Goal: Communication & Community: Participate in discussion

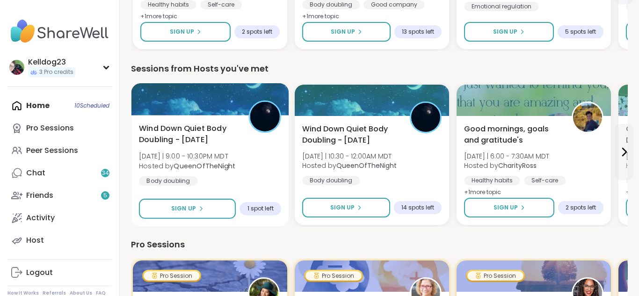
click at [181, 114] on div at bounding box center [211, 99] width 158 height 32
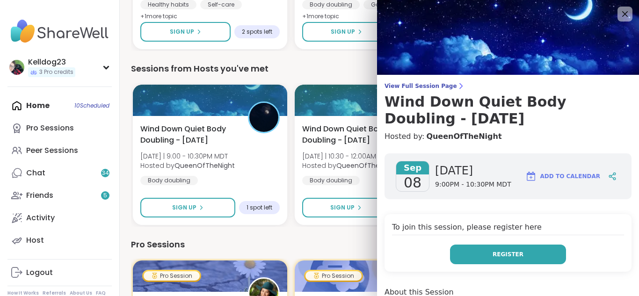
click at [485, 255] on button "Register" at bounding box center [508, 255] width 116 height 20
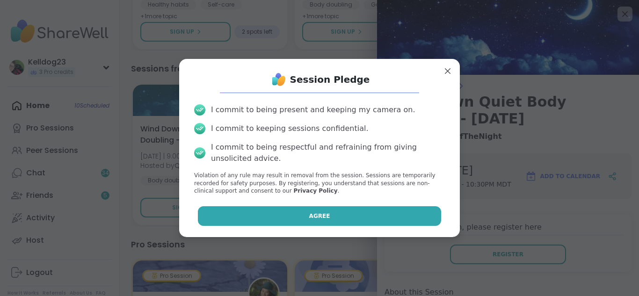
click at [361, 217] on button "Agree" at bounding box center [320, 216] width 244 height 20
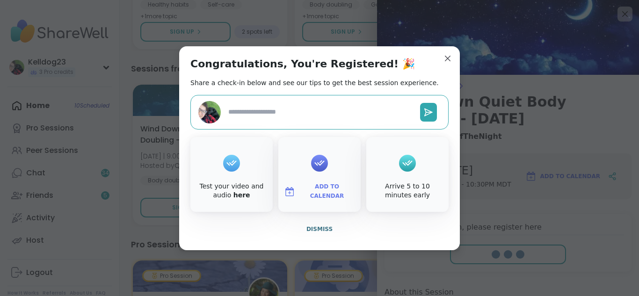
click at [317, 235] on button "Dismiss" at bounding box center [319, 229] width 258 height 20
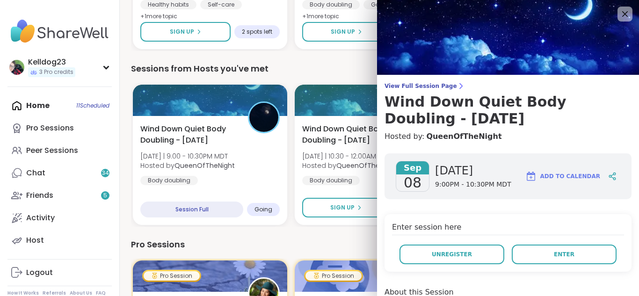
click at [404, 236] on div "Enter session here Unregister Enter" at bounding box center [508, 243] width 247 height 58
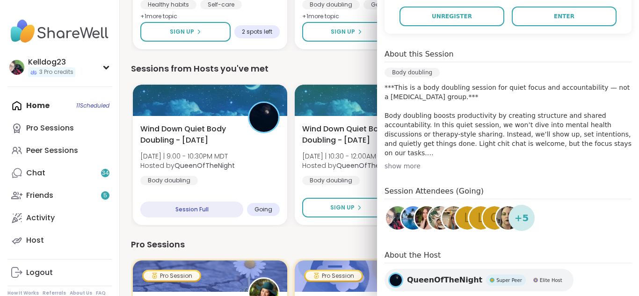
scroll to position [243, 0]
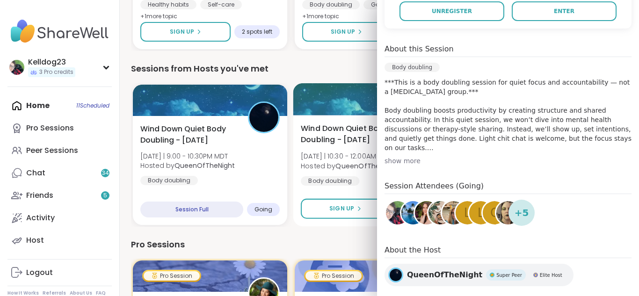
click at [356, 130] on span "Wind Down Quiet Body Doubling - [DATE]" at bounding box center [350, 134] width 99 height 23
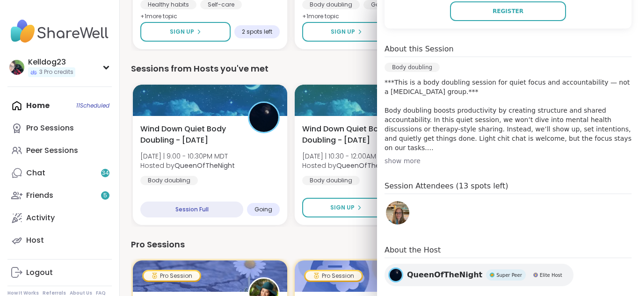
scroll to position [408, 0]
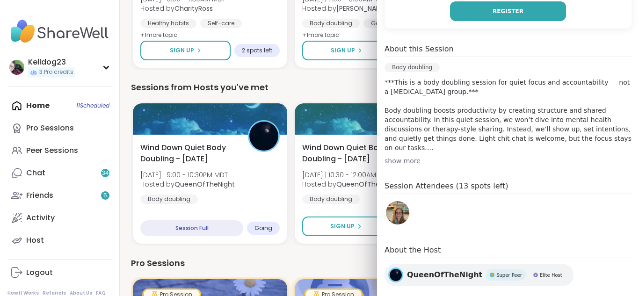
click at [493, 12] on button "Register" at bounding box center [508, 11] width 116 height 20
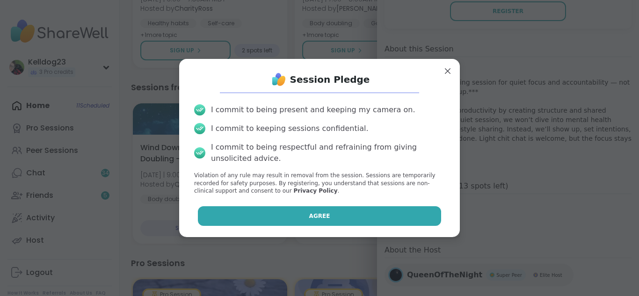
click at [248, 219] on button "Agree" at bounding box center [320, 216] width 244 height 20
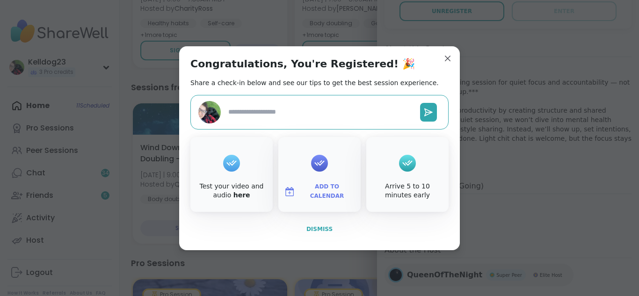
type textarea "*"
click at [321, 230] on span "Dismiss" at bounding box center [320, 229] width 26 height 7
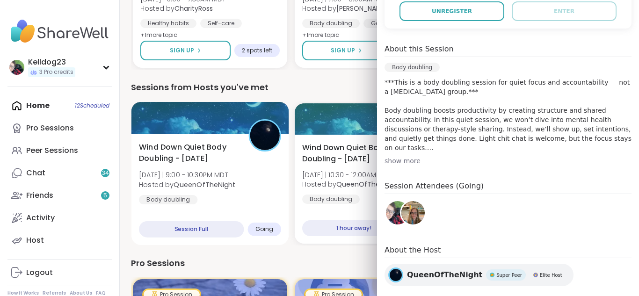
click at [261, 153] on div "Wind Down Quiet Body Doubling - Monday Mon 9/8 | 9:00 - 10:30PM MDT Hosted by Q…" at bounding box center [210, 173] width 142 height 63
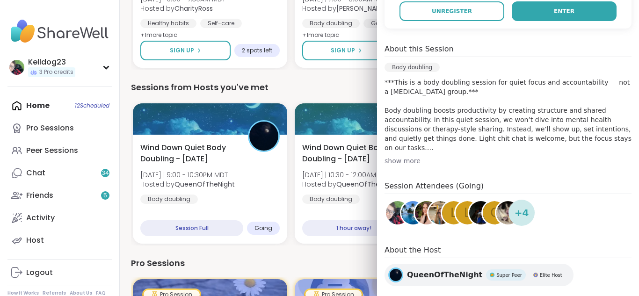
click at [550, 11] on button "Enter" at bounding box center [564, 11] width 105 height 20
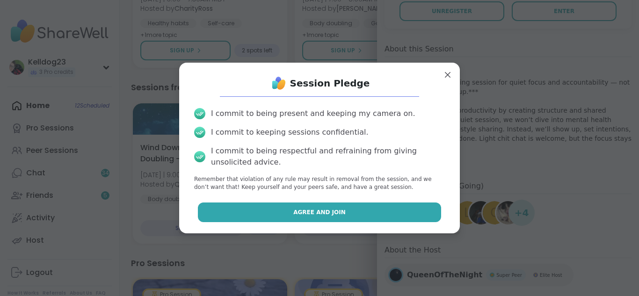
click at [344, 210] on button "Agree and Join" at bounding box center [320, 213] width 244 height 20
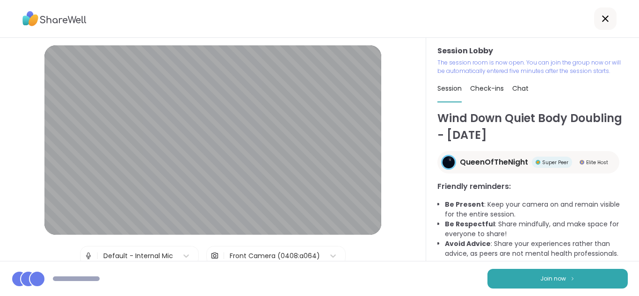
click at [615, 281] on button "Join now" at bounding box center [558, 279] width 140 height 20
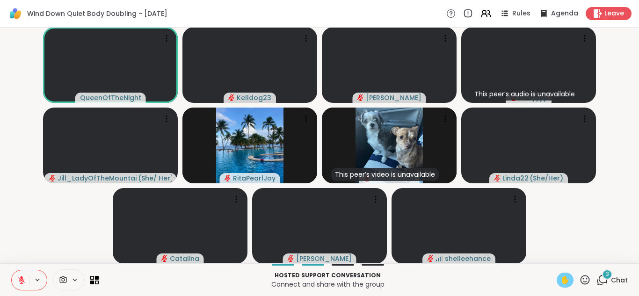
click at [562, 281] on span "✋" at bounding box center [565, 280] width 9 height 11
click at [22, 278] on icon at bounding box center [21, 278] width 3 height 4
click at [610, 278] on div "3" at bounding box center [607, 275] width 10 height 10
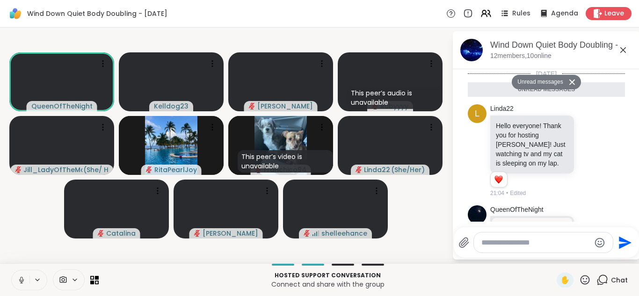
scroll to position [186, 0]
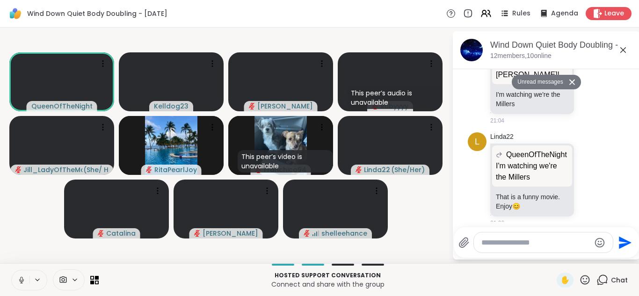
click at [17, 283] on icon at bounding box center [21, 280] width 8 height 8
click at [507, 241] on textarea "Type your message" at bounding box center [536, 242] width 109 height 9
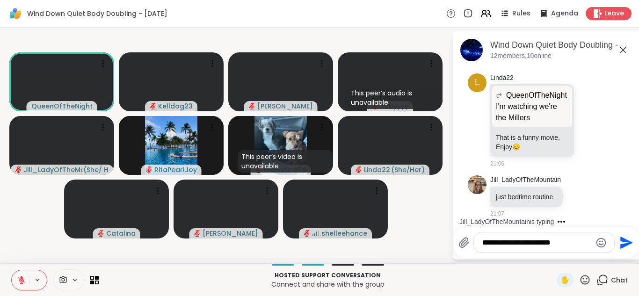
scroll to position [214, 0]
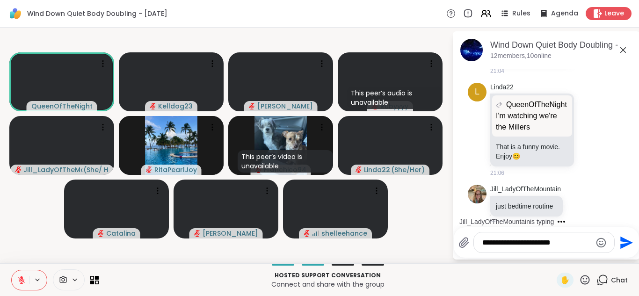
type textarea "**********"
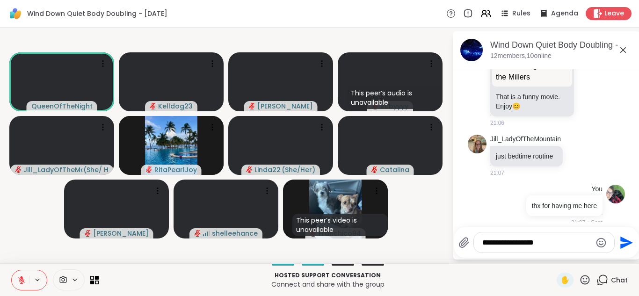
type textarea "**********"
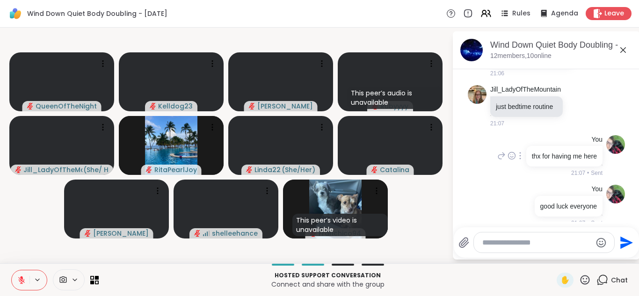
click at [497, 168] on div "You thx for having me here 21:07 • Sent" at bounding box center [549, 156] width 107 height 43
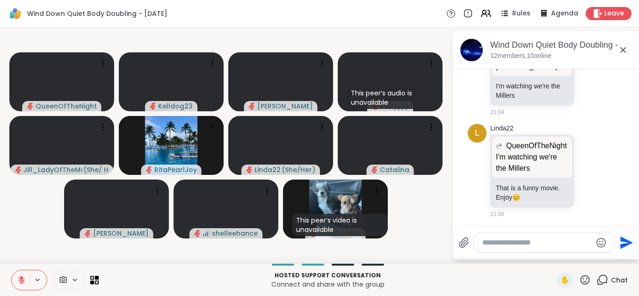
scroll to position [164, 0]
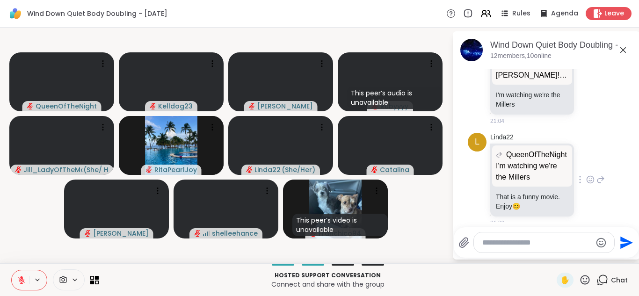
click at [590, 175] on icon at bounding box center [590, 179] width 8 height 9
click at [625, 51] on icon at bounding box center [624, 50] width 6 height 6
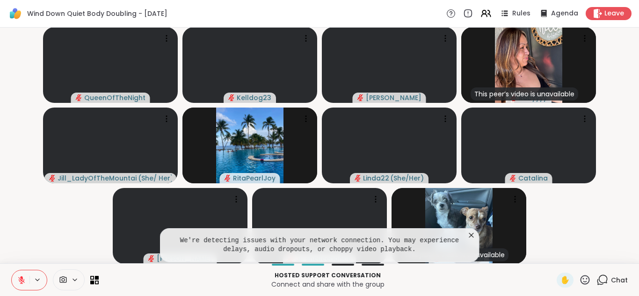
click at [471, 234] on icon at bounding box center [471, 235] width 5 height 5
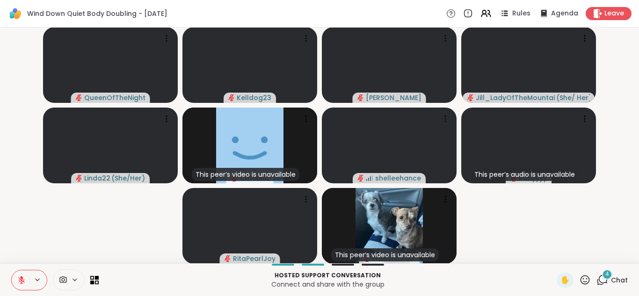
click at [606, 278] on span "4" at bounding box center [608, 275] width 4 height 8
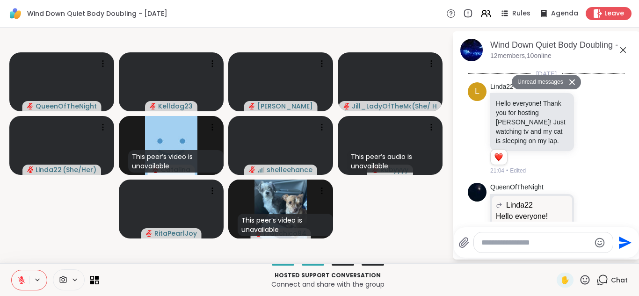
scroll to position [718, 0]
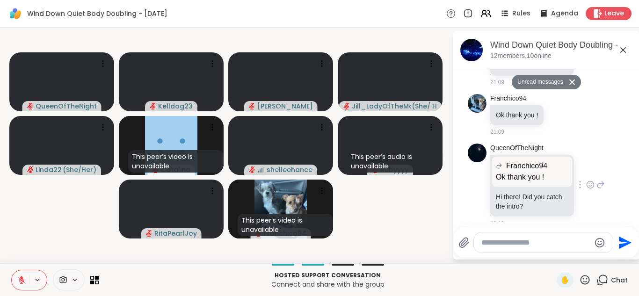
click at [587, 180] on icon at bounding box center [590, 184] width 8 height 9
click at [513, 166] on div "Select Reaction: Heart" at bounding box center [516, 170] width 8 height 8
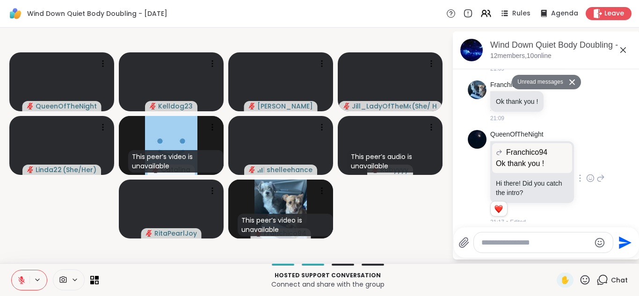
click at [620, 52] on icon at bounding box center [623, 49] width 11 height 11
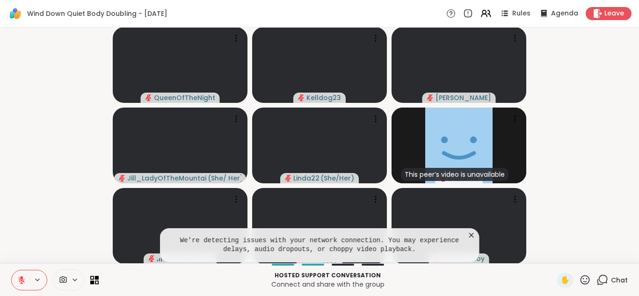
click at [470, 235] on icon at bounding box center [471, 235] width 9 height 9
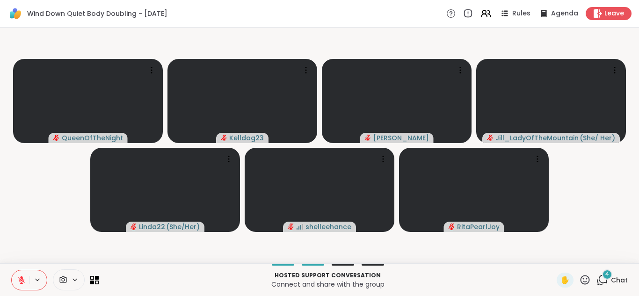
click at [600, 279] on icon at bounding box center [603, 280] width 12 height 12
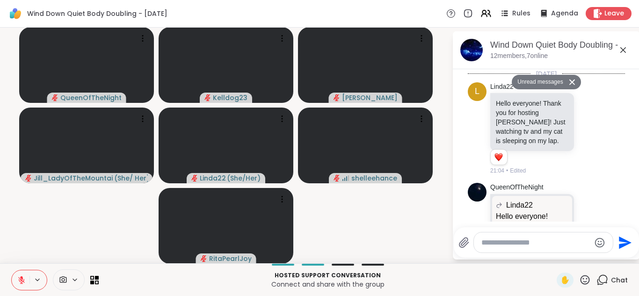
scroll to position [1063, 0]
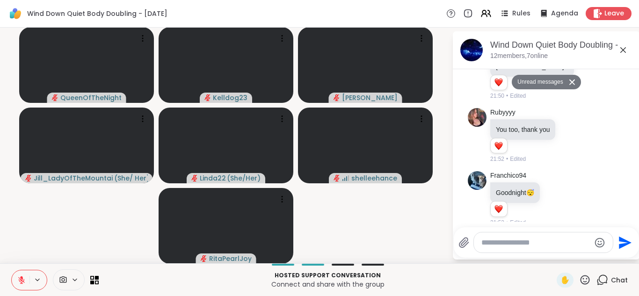
click at [513, 243] on textarea "Type your message" at bounding box center [536, 242] width 109 height 9
type textarea "**********"
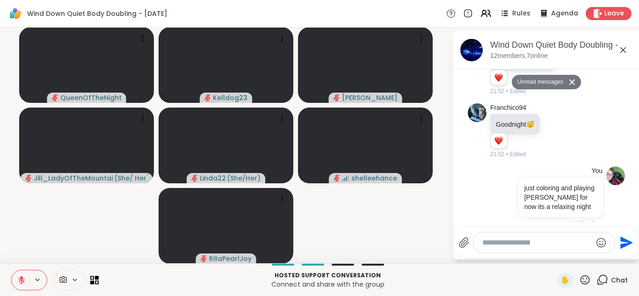
scroll to position [1109, 0]
type textarea "********"
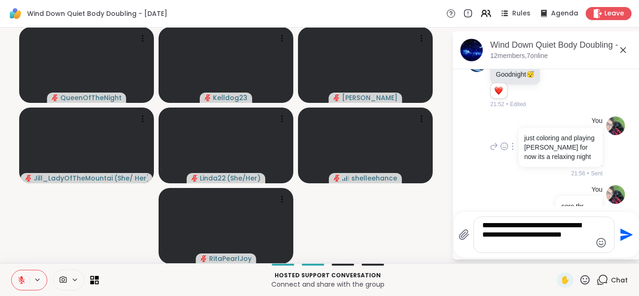
type textarea "**********"
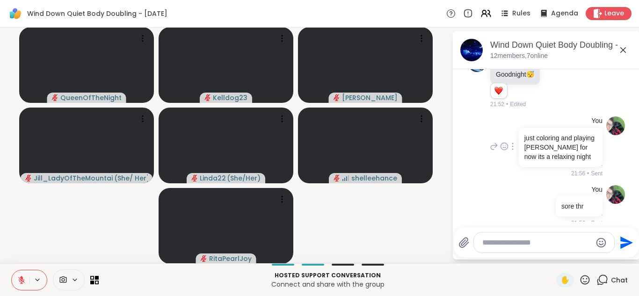
scroll to position [1228, 0]
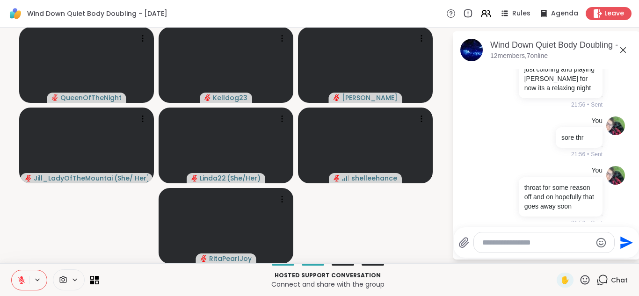
click at [625, 51] on icon at bounding box center [624, 50] width 6 height 6
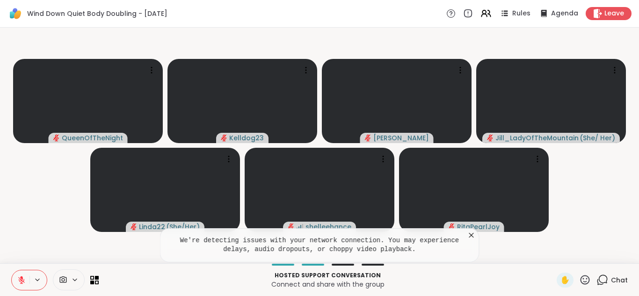
click at [473, 237] on icon at bounding box center [471, 235] width 9 height 9
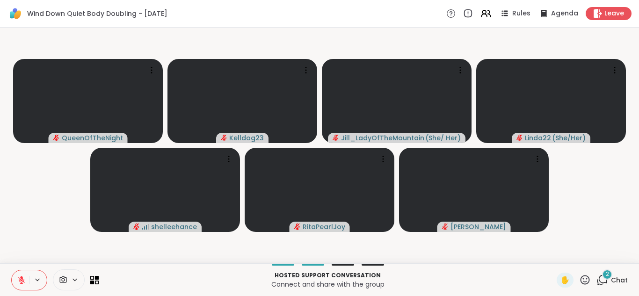
click at [608, 274] on span "2" at bounding box center [607, 275] width 3 height 8
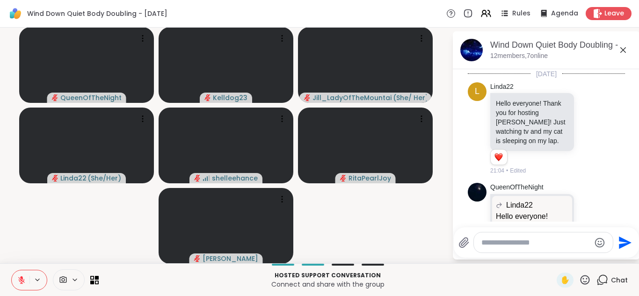
scroll to position [1399, 0]
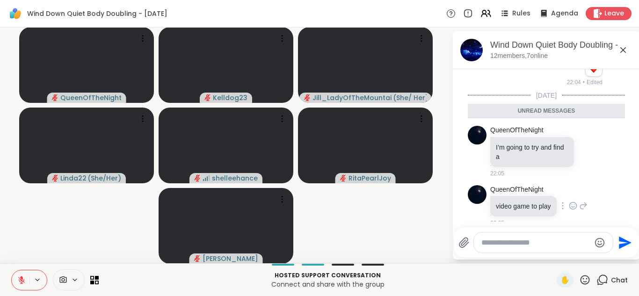
click at [573, 201] on icon at bounding box center [573, 205] width 8 height 9
click at [545, 184] on button "Select Reaction: Thumbs up" at bounding box center [552, 191] width 19 height 19
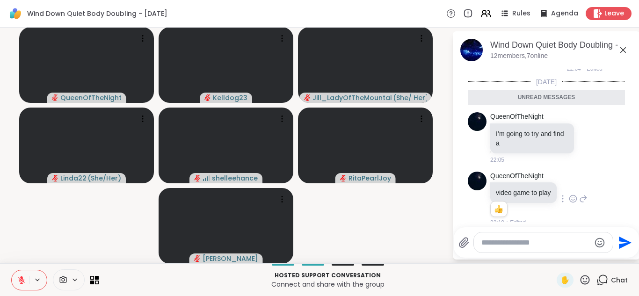
click at [626, 48] on icon at bounding box center [623, 49] width 11 height 11
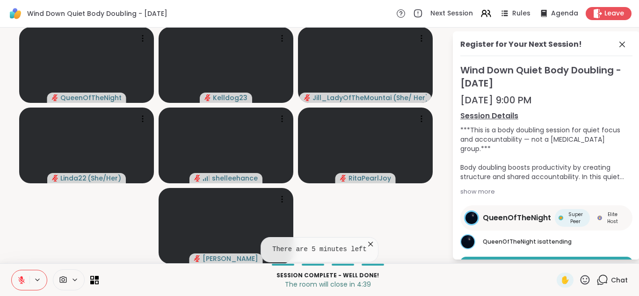
click at [593, 106] on div "Sep 15, 9:00 PM" at bounding box center [547, 100] width 172 height 13
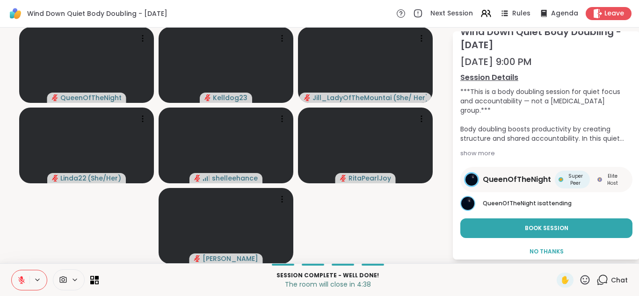
scroll to position [48, 0]
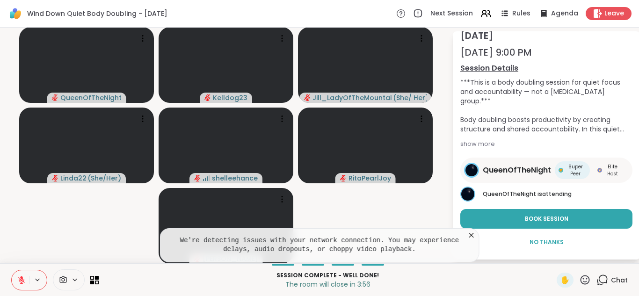
click at [470, 233] on icon at bounding box center [471, 235] width 9 height 9
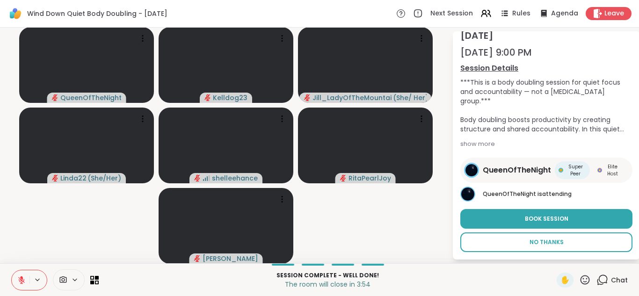
click at [545, 244] on span "No Thanks" at bounding box center [547, 242] width 34 height 8
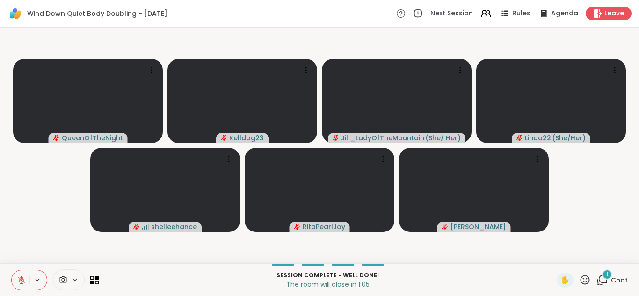
click at [601, 276] on icon at bounding box center [603, 279] width 9 height 8
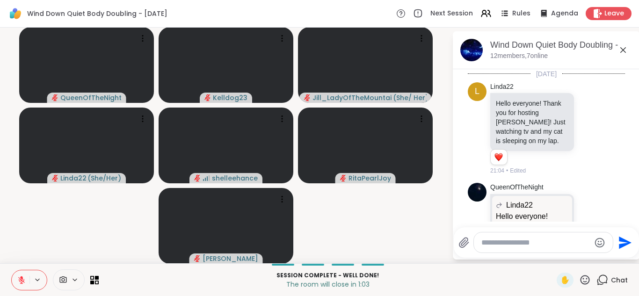
scroll to position [1476, 0]
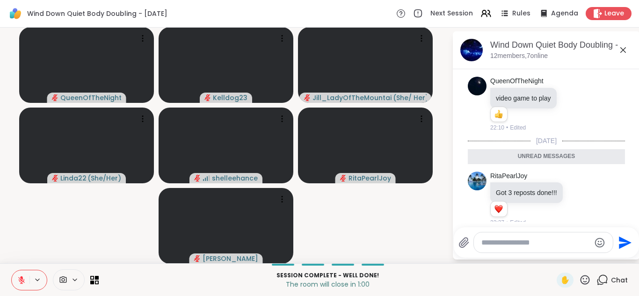
click at [626, 52] on icon at bounding box center [623, 49] width 11 height 11
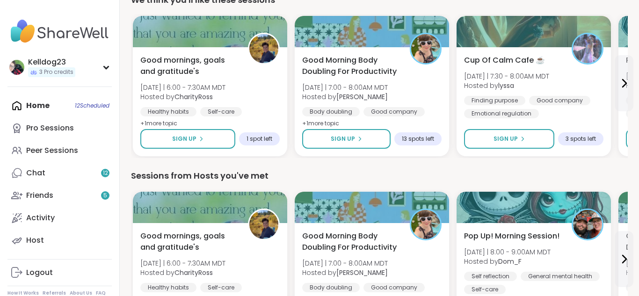
scroll to position [300, 0]
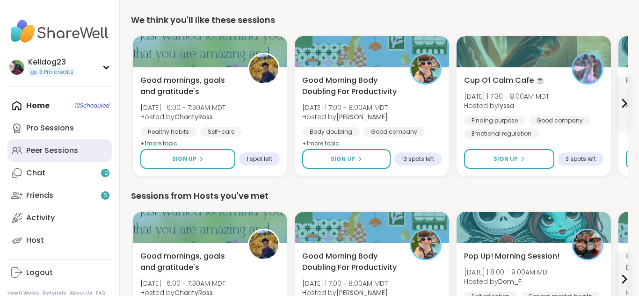
click at [77, 157] on link "Peer Sessions" at bounding box center [59, 150] width 104 height 22
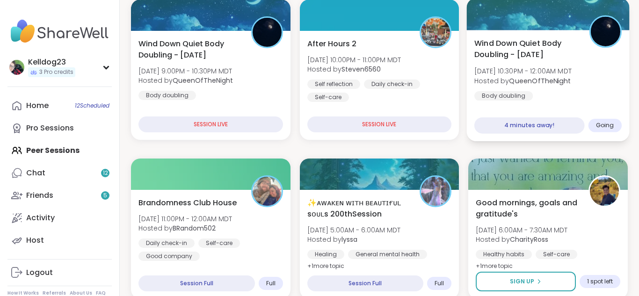
scroll to position [168, 0]
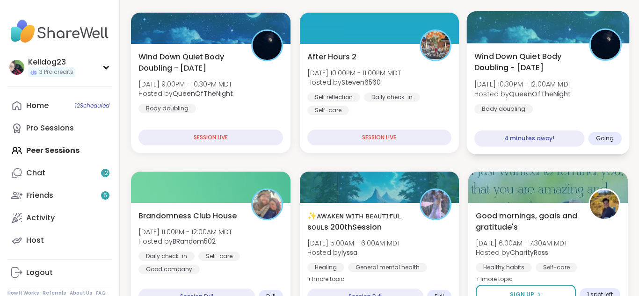
click at [565, 102] on div "Wind Down Quiet Body Doubling - [DATE] [DATE] 10:30PM - 12:00AM MDT Hosted by Q…" at bounding box center [548, 82] width 147 height 63
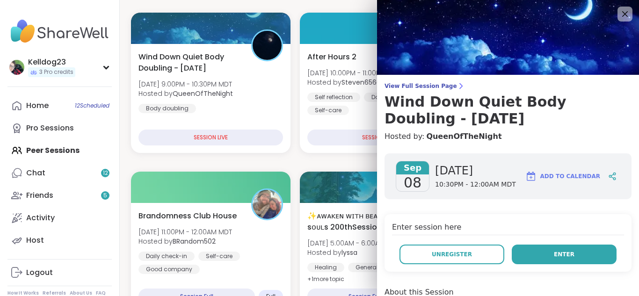
click at [546, 252] on button "Enter" at bounding box center [564, 255] width 105 height 20
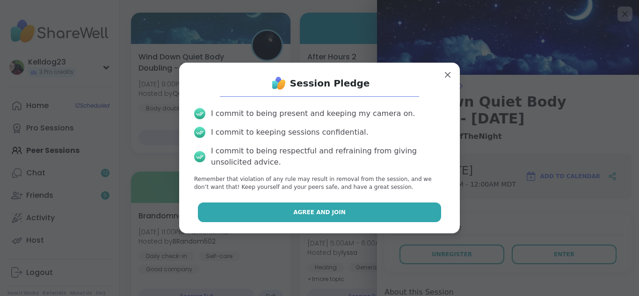
click at [372, 211] on button "Agree and Join" at bounding box center [320, 213] width 244 height 20
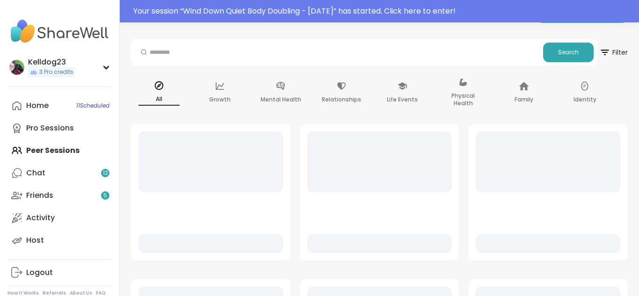
scroll to position [168, 0]
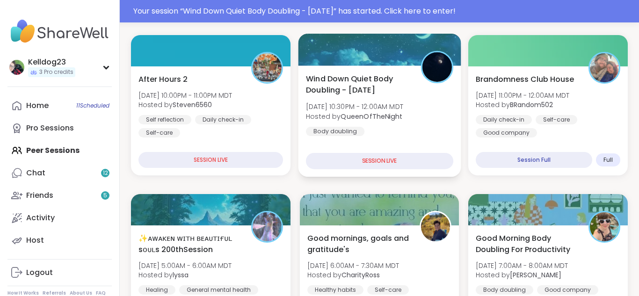
click at [413, 83] on div "Wind Down Quiet Body Doubling - [DATE] [DATE] 10:30PM - 12:00AM MDT Hosted by Q…" at bounding box center [379, 104] width 147 height 63
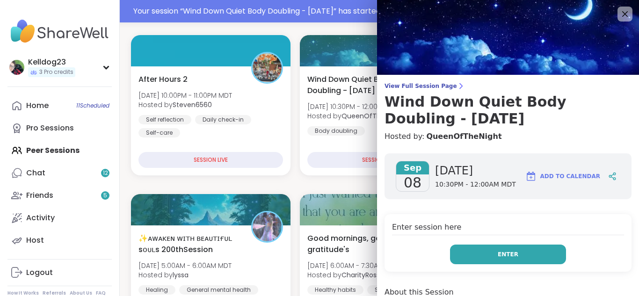
click at [476, 258] on button "Enter" at bounding box center [508, 255] width 116 height 20
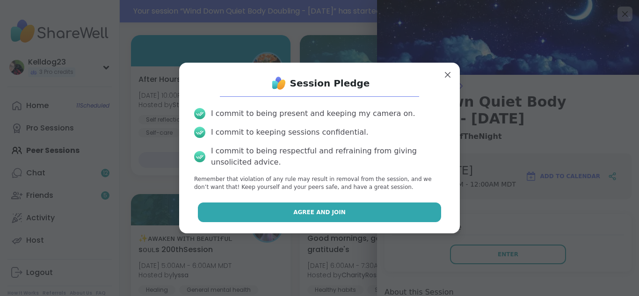
click at [272, 213] on button "Agree and Join" at bounding box center [320, 213] width 244 height 20
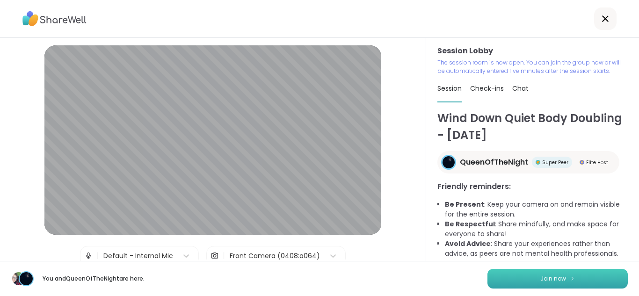
click at [530, 285] on button "Join now" at bounding box center [558, 279] width 140 height 20
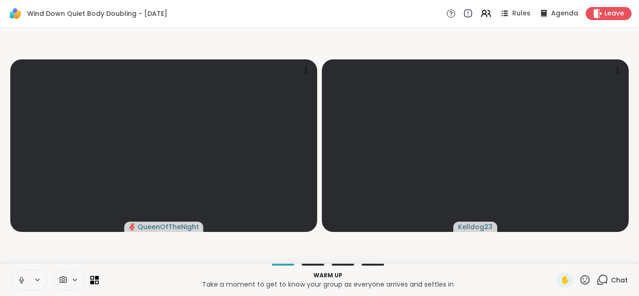
click at [20, 278] on icon at bounding box center [21, 280] width 8 height 8
